Goal: Task Accomplishment & Management: Complete application form

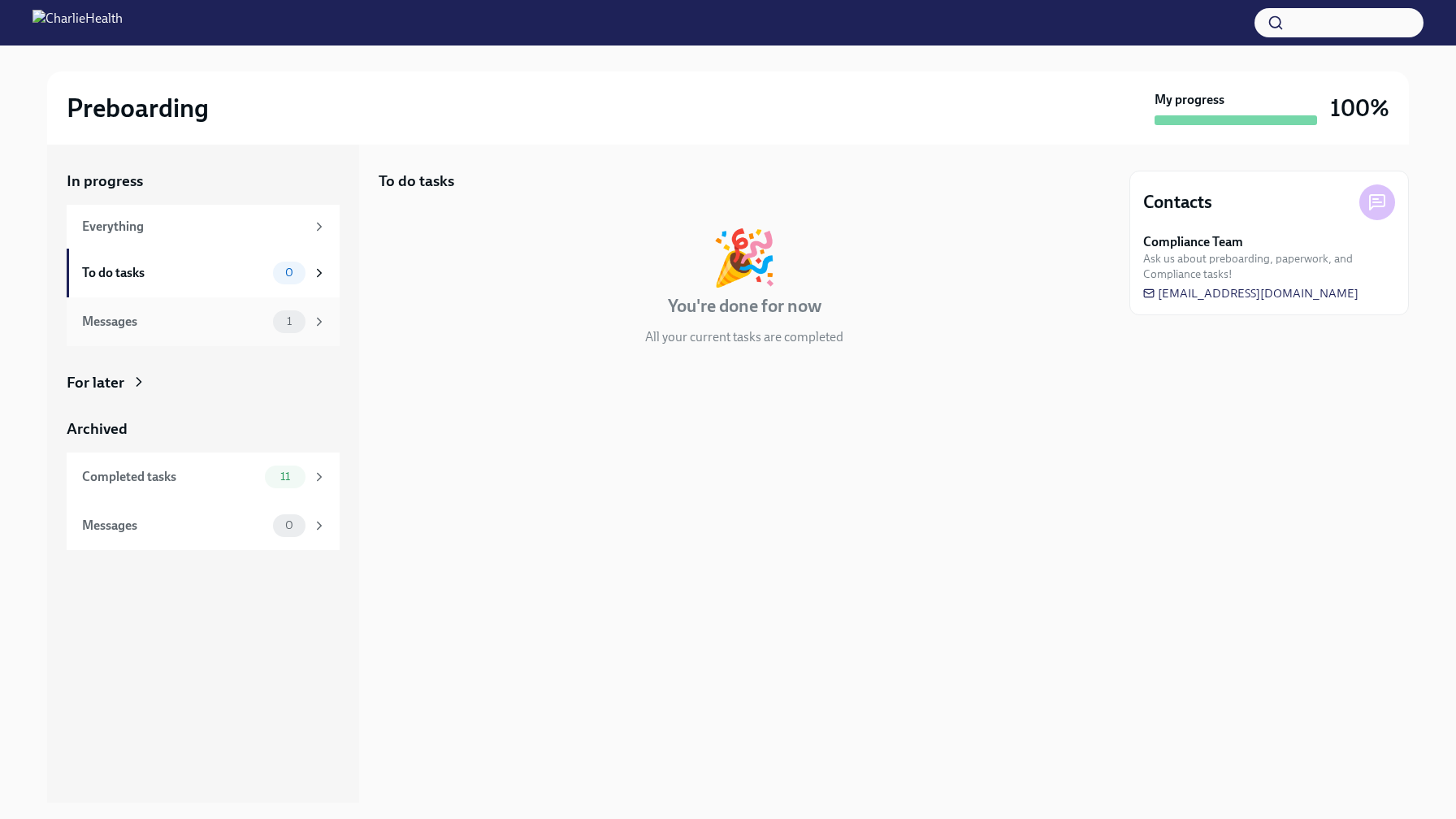
click at [291, 333] on div "1" at bounding box center [289, 322] width 33 height 23
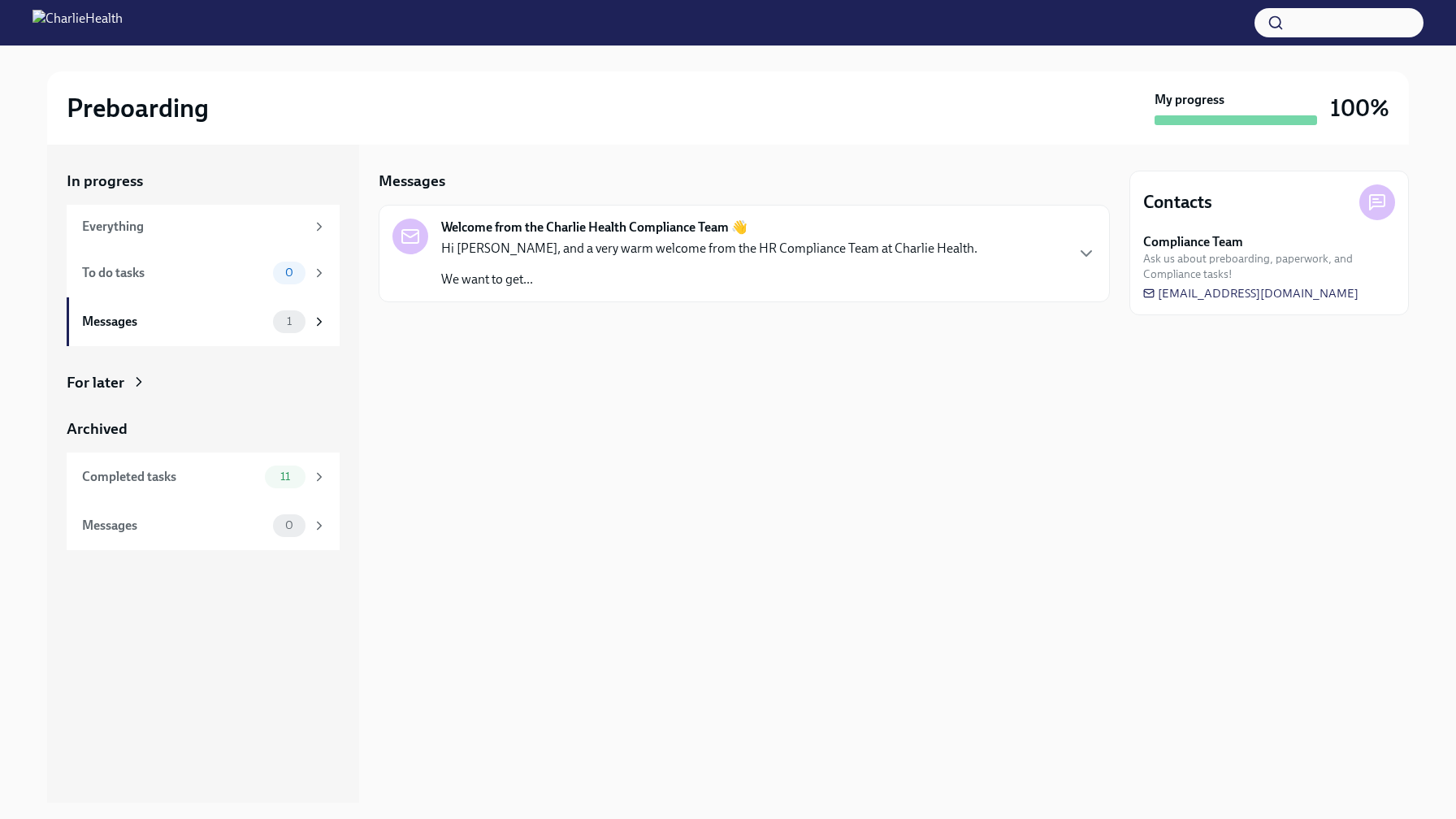
click at [607, 272] on p "We want to get..." at bounding box center [709, 279] width 536 height 17
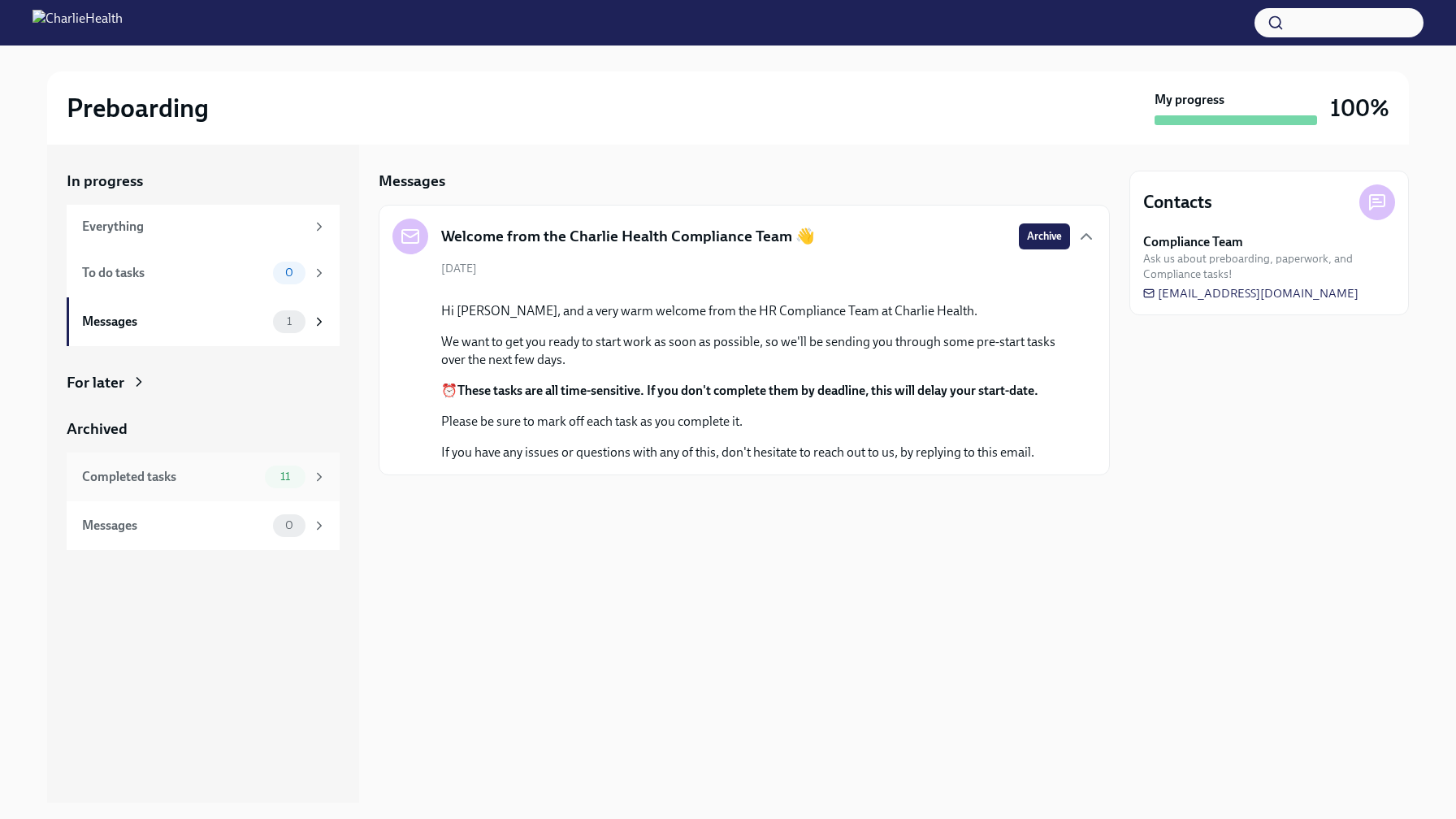
click at [230, 477] on div "Completed tasks" at bounding box center [170, 477] width 176 height 17
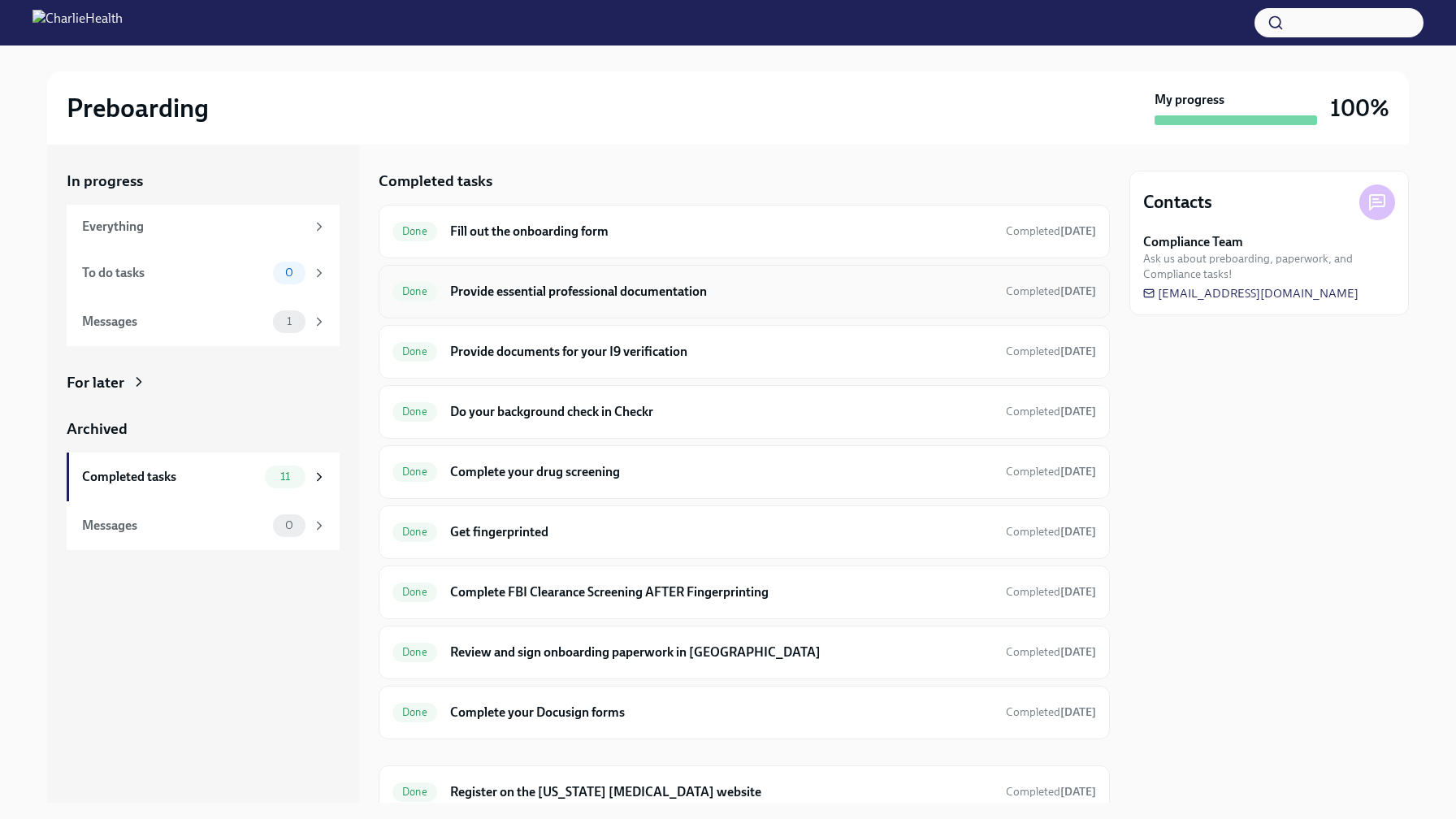
click at [777, 302] on div "Done Provide essential professional documentation Completed [DATE]" at bounding box center [744, 291] width 703 height 26
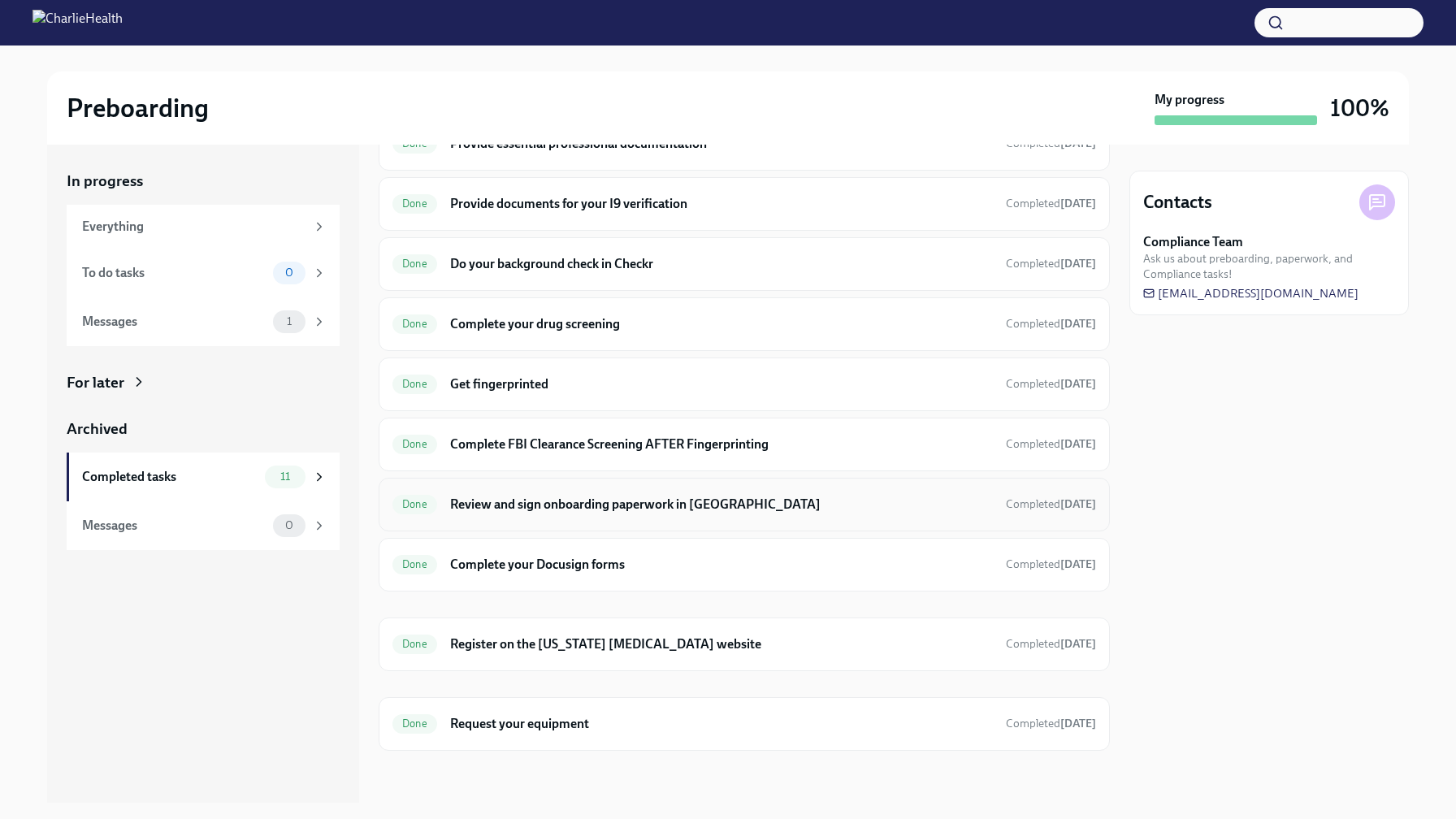
click at [502, 501] on h6 "Review and sign onboarding paperwork in [GEOGRAPHIC_DATA]" at bounding box center [721, 504] width 543 height 17
